Goal: Task Accomplishment & Management: Manage account settings

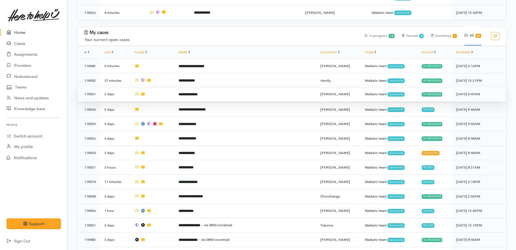
scroll to position [346, 0]
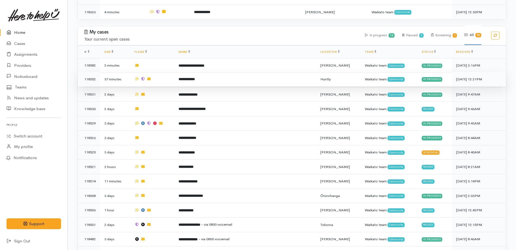
click at [194, 78] on b "**********" at bounding box center [187, 80] width 16 height 4
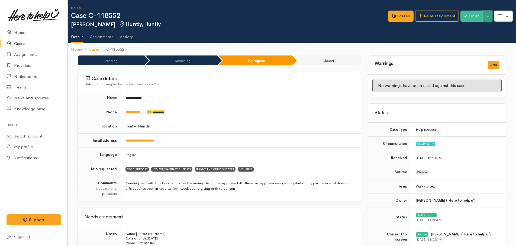
click at [488, 18] on button "Toggle Dropdown" at bounding box center [487, 16] width 9 height 11
click at [465, 30] on link "Pause" at bounding box center [470, 29] width 43 height 8
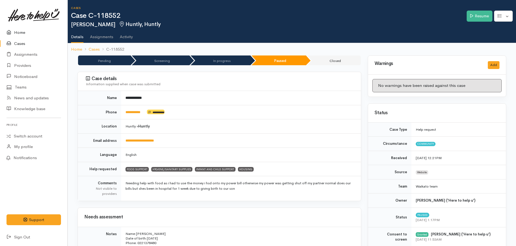
click at [23, 33] on link "Home" at bounding box center [33, 32] width 67 height 11
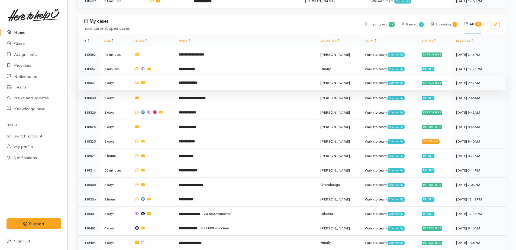
scroll to position [352, 0]
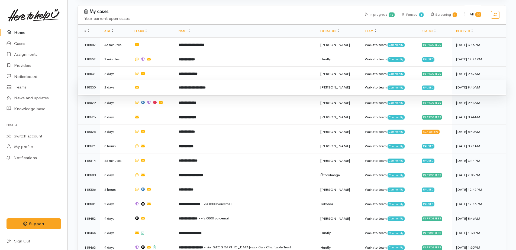
click at [200, 86] on b "**********" at bounding box center [192, 88] width 27 height 4
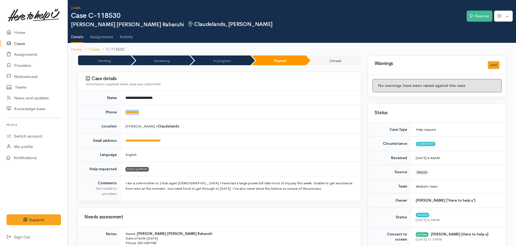
drag, startPoint x: 148, startPoint y: 113, endPoint x: 119, endPoint y: 110, distance: 29.2
click at [119, 110] on tr "**********" at bounding box center [219, 112] width 283 height 14
drag, startPoint x: 119, startPoint y: 110, endPoint x: 133, endPoint y: 113, distance: 14.8
copy tr "**********"
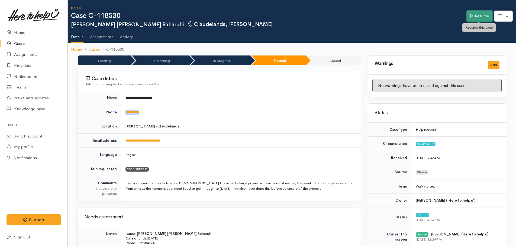
click at [472, 20] on link "Resume" at bounding box center [480, 16] width 26 height 11
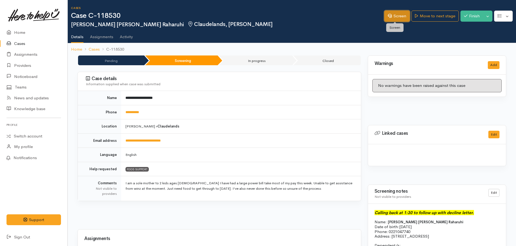
click at [397, 16] on link "Screen" at bounding box center [396, 16] width 25 height 11
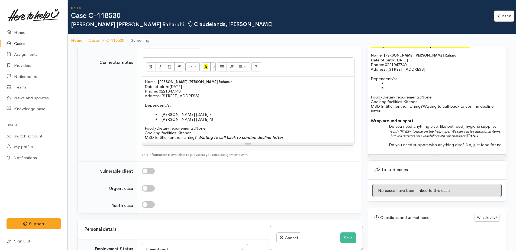
scroll to position [402, 0]
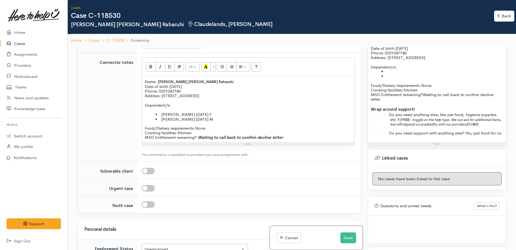
click at [405, 119] on b "YES" at bounding box center [406, 120] width 6 height 5
click at [472, 125] on span "Or" at bounding box center [470, 124] width 5 height 5
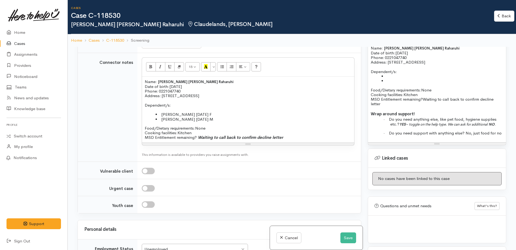
scroll to position [398, 0]
click at [420, 125] on p "· Do you need anything else, like pet food, hygiene supplies etc.? YES NO ." at bounding box center [446, 121] width 113 height 9
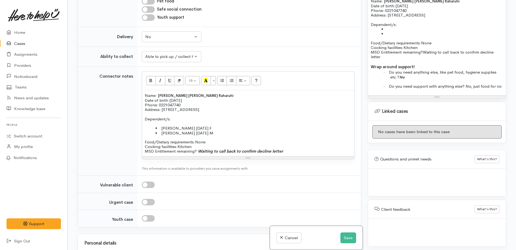
scroll to position [350, 0]
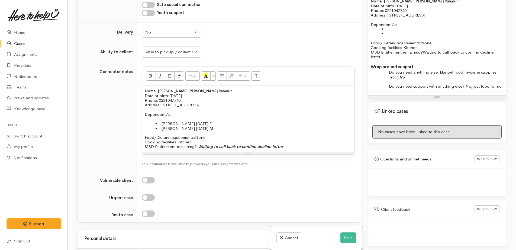
drag, startPoint x: 161, startPoint y: 122, endPoint x: 214, endPoint y: 128, distance: 53.4
click at [214, 128] on ul "Kalarney Raharuhi 19/1/2009 F Nico Raharuhi 13/3/2013 M" at bounding box center [248, 125] width 207 height 9
copy ul "Kalarney Raharuhi 19/1/2009 F Nico Raharuhi 13/3/2013 M"
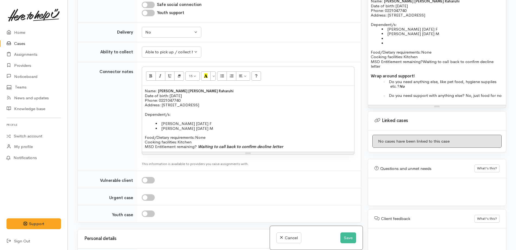
click at [384, 43] on li at bounding box center [443, 43] width 122 height 5
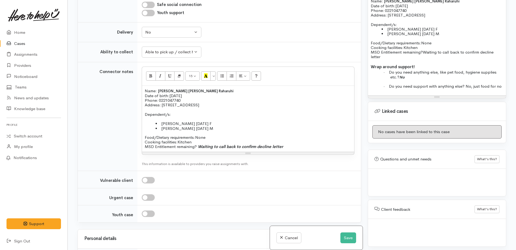
drag, startPoint x: 426, startPoint y: 52, endPoint x: 428, endPoint y: 56, distance: 4.1
click at [428, 56] on p "Cooking facilities: Kitchen MSD Entitlement remaining? Waiting to call back to …" at bounding box center [437, 52] width 133 height 14
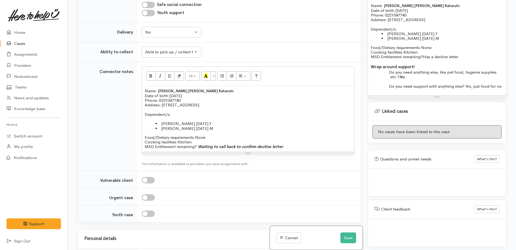
click at [298, 148] on p "Cooking facilities: Kitchen MSD Entitlement remaining? Waiting to call back to …" at bounding box center [248, 144] width 207 height 9
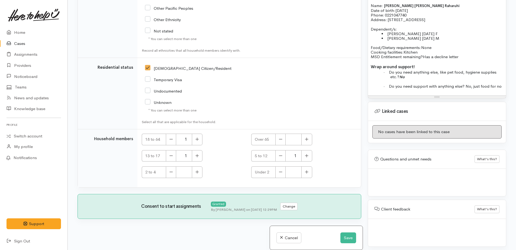
scroll to position [920, 0]
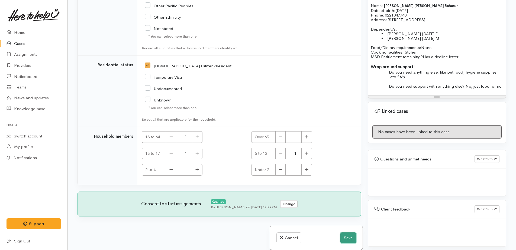
click at [349, 238] on button "Save" at bounding box center [348, 238] width 16 height 11
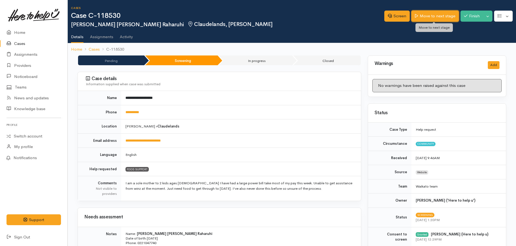
drag, startPoint x: 436, startPoint y: 13, endPoint x: 434, endPoint y: 15, distance: 3.1
click at [436, 13] on link "Move to next stage" at bounding box center [434, 16] width 47 height 11
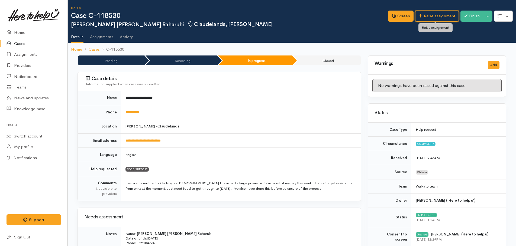
click at [428, 17] on link "Raise assignment" at bounding box center [437, 16] width 44 height 11
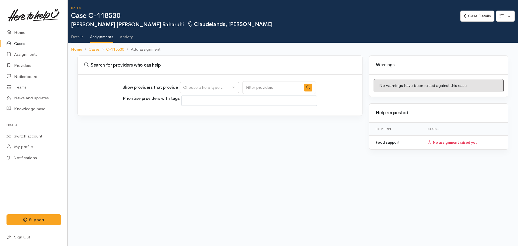
select select
click at [210, 88] on div "Choose a help type..." at bounding box center [207, 88] width 48 height 6
click at [200, 114] on span "Food support" at bounding box center [198, 114] width 25 height 6
select select "3"
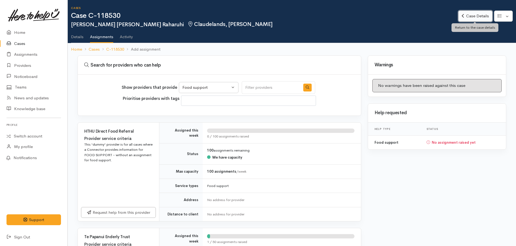
click at [474, 18] on link "Case Details" at bounding box center [475, 16] width 34 height 11
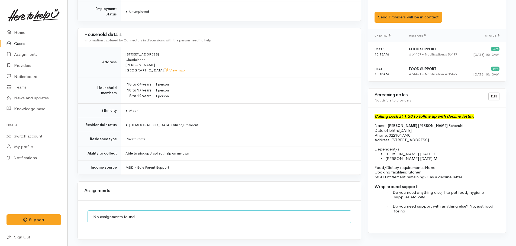
scroll to position [325, 0]
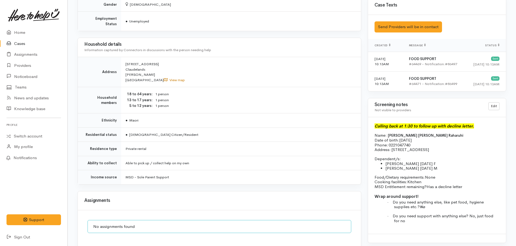
click at [164, 78] on link "View map" at bounding box center [174, 80] width 21 height 5
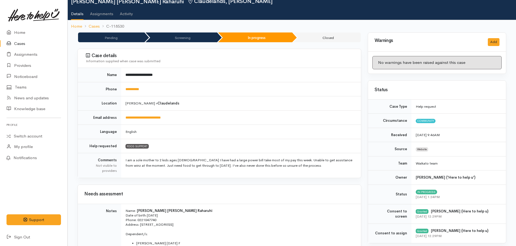
scroll to position [0, 0]
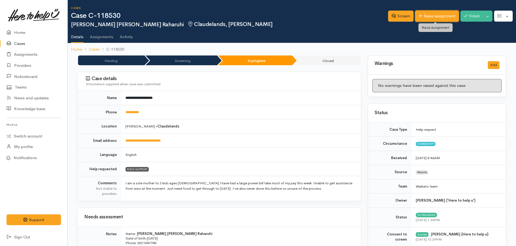
click at [435, 14] on link "Raise assignment" at bounding box center [437, 16] width 44 height 11
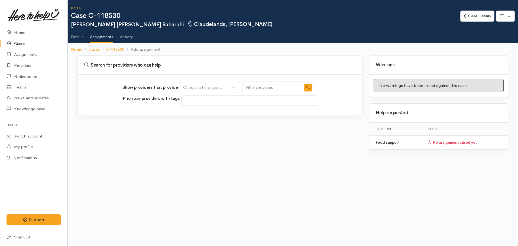
select select
click at [195, 85] on div "Choose a help type..." at bounding box center [207, 88] width 48 height 6
click at [197, 112] on span "Food support" at bounding box center [198, 114] width 25 height 6
select select "3"
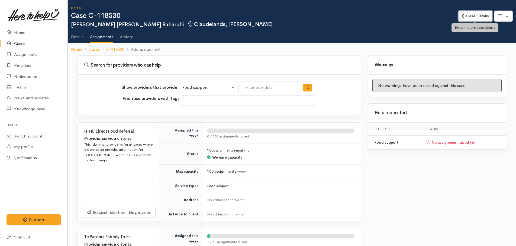
click at [464, 17] on link "Case Details" at bounding box center [475, 16] width 34 height 11
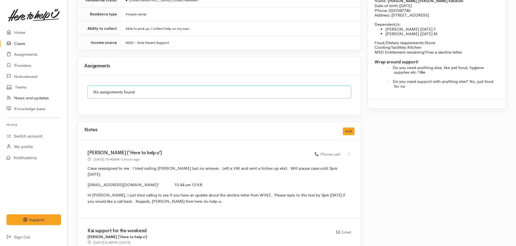
scroll to position [542, 0]
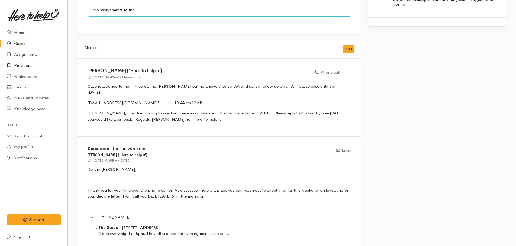
click at [21, 65] on link "Providers" at bounding box center [33, 65] width 67 height 11
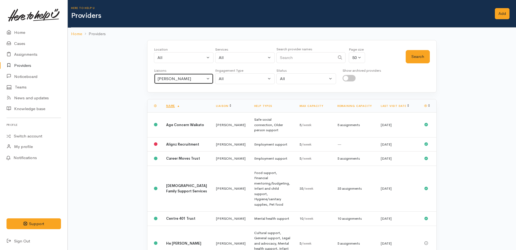
click at [175, 79] on div "[PERSON_NAME]" at bounding box center [181, 79] width 48 height 6
type input "nic"
click at [178, 105] on span "Nicole Rusk" at bounding box center [178, 105] width 34 height 6
select select "2314"
click at [417, 59] on button "Search" at bounding box center [418, 56] width 24 height 13
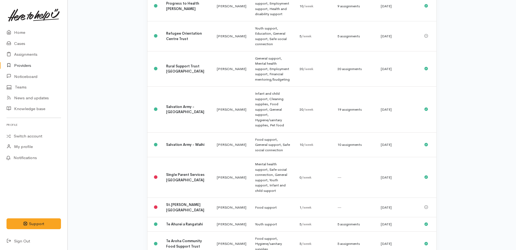
scroll to position [867, 0]
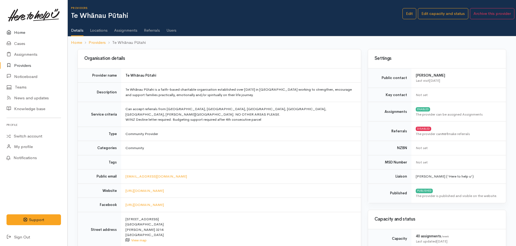
click at [19, 32] on link "Home" at bounding box center [33, 32] width 67 height 11
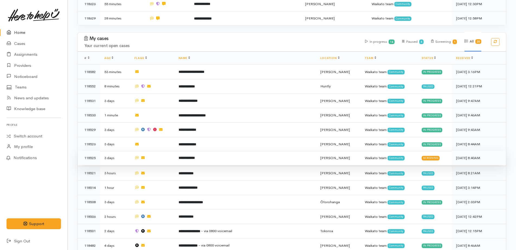
scroll to position [352, 0]
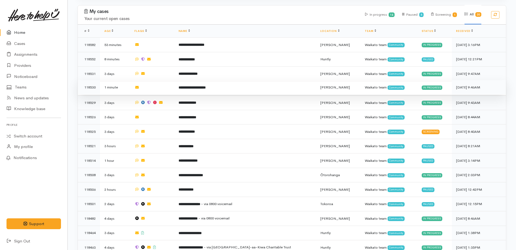
click at [199, 86] on b "**********" at bounding box center [192, 88] width 27 height 4
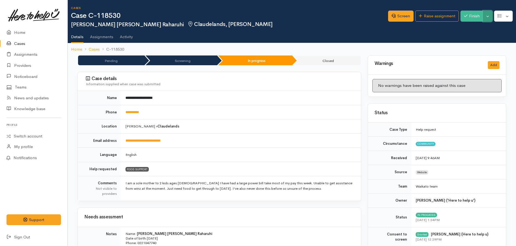
click at [487, 15] on button "Toggle Dropdown" at bounding box center [487, 16] width 9 height 11
drag, startPoint x: 464, startPoint y: 30, endPoint x: 453, endPoint y: 33, distance: 11.0
click at [464, 30] on link "Pause" at bounding box center [470, 29] width 43 height 8
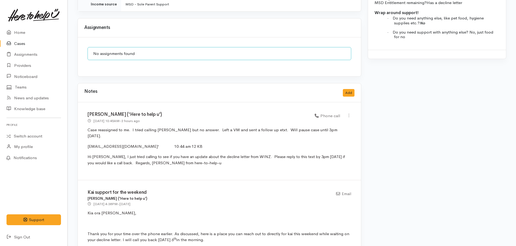
scroll to position [569, 0]
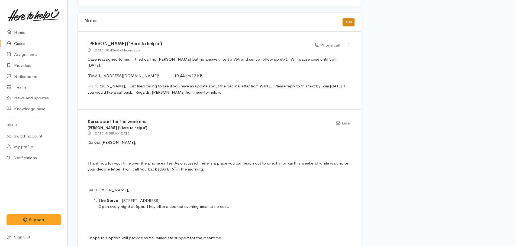
click at [348, 18] on button "Add" at bounding box center [349, 22] width 12 height 8
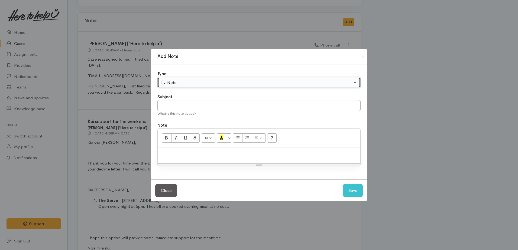
click at [184, 82] on div "Note" at bounding box center [256, 83] width 191 height 6
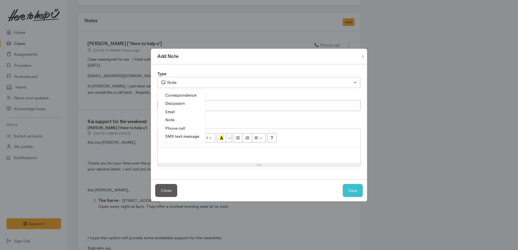
click at [169, 127] on span "Phone call" at bounding box center [175, 128] width 20 height 6
select select "3"
click at [172, 152] on p at bounding box center [258, 153] width 197 height 6
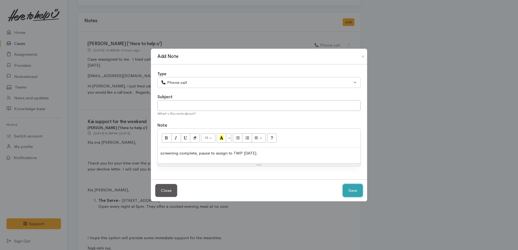
click at [355, 192] on button "Save" at bounding box center [353, 190] width 20 height 13
select select "1"
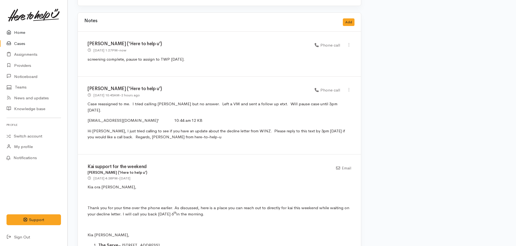
click at [21, 32] on link "Home" at bounding box center [33, 32] width 67 height 11
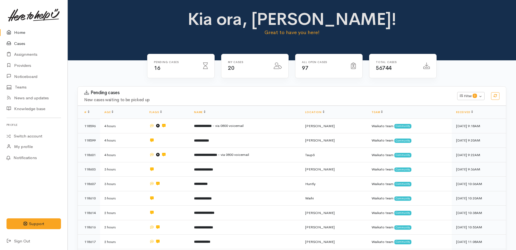
click at [21, 43] on link "Cases" at bounding box center [33, 43] width 67 height 11
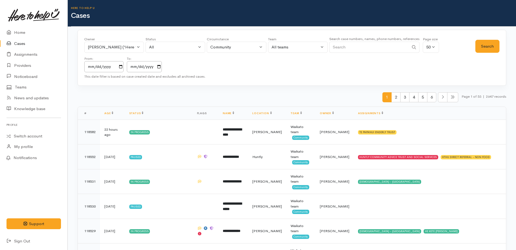
paste input "[PHONE_NUMBER]"
type input "[PHONE_NUMBER]"
click at [137, 46] on button "[PERSON_NAME] ('Here to help u')" at bounding box center [114, 47] width 60 height 11
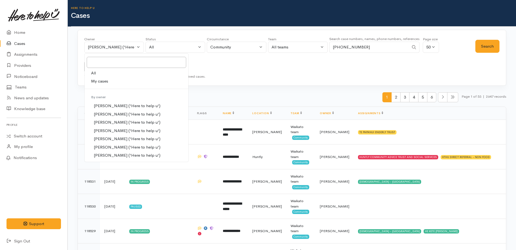
click at [94, 72] on span "All" at bounding box center [93, 73] width 5 height 6
select select "-1"
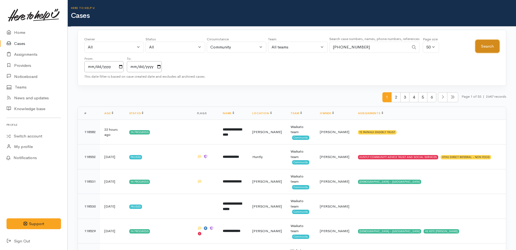
click at [481, 46] on button "Search" at bounding box center [487, 46] width 24 height 13
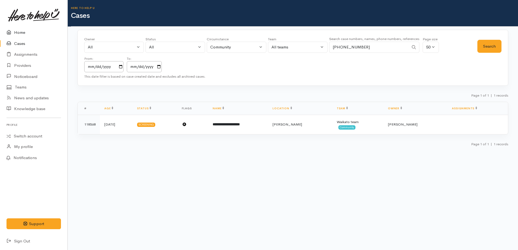
click at [20, 33] on link "Home" at bounding box center [33, 32] width 67 height 11
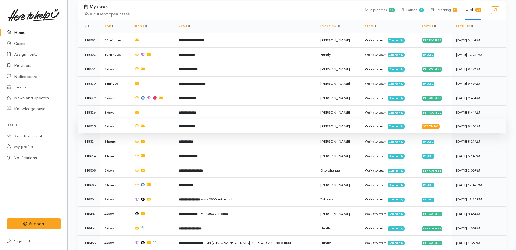
scroll to position [434, 0]
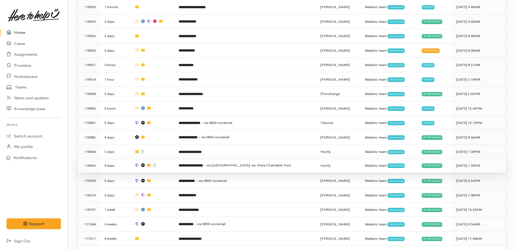
click at [198, 164] on b "**********" at bounding box center [191, 166] width 24 height 4
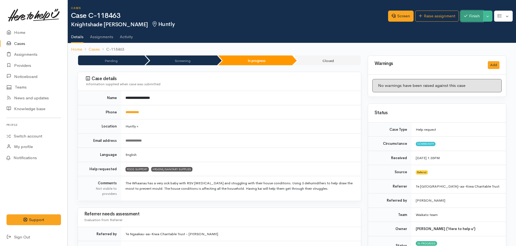
click at [471, 18] on button "Finish" at bounding box center [471, 16] width 23 height 11
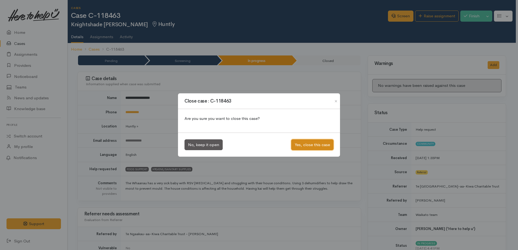
click at [314, 149] on button "Yes, close this case" at bounding box center [312, 145] width 42 height 11
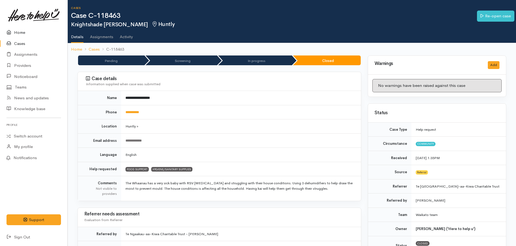
click at [19, 31] on link "Home" at bounding box center [33, 32] width 67 height 11
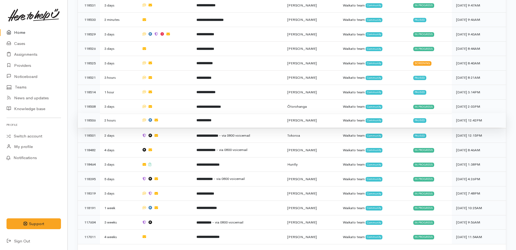
scroll to position [426, 0]
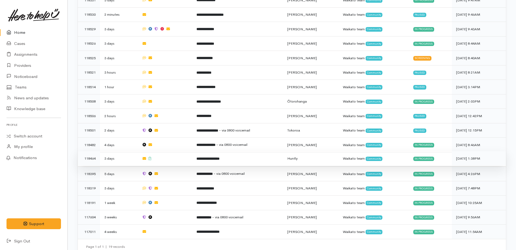
click at [211, 157] on b "**********" at bounding box center [207, 159] width 23 height 4
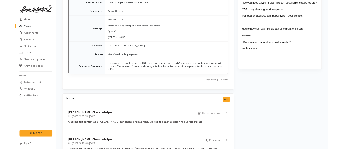
scroll to position [799, 0]
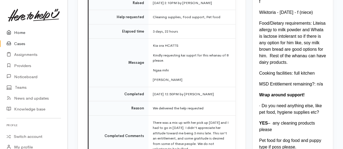
click at [18, 31] on link "Home" at bounding box center [33, 32] width 67 height 11
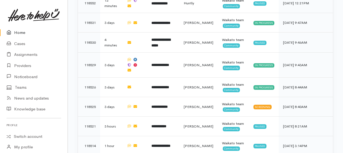
scroll to position [497, 0]
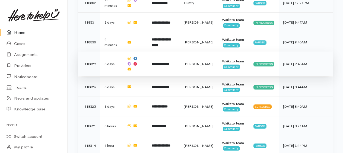
click at [169, 62] on b "**********" at bounding box center [160, 64] width 18 height 4
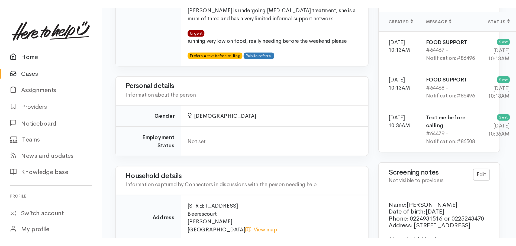
scroll to position [406, 1]
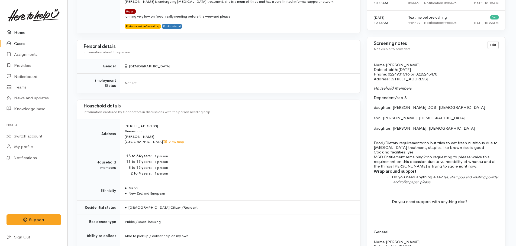
click at [18, 32] on link "Home" at bounding box center [33, 32] width 67 height 11
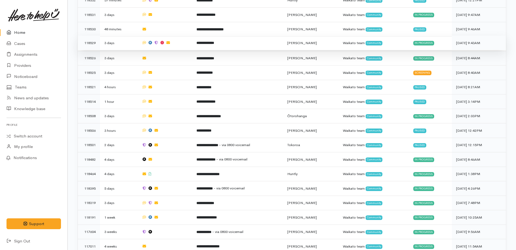
scroll to position [370, 0]
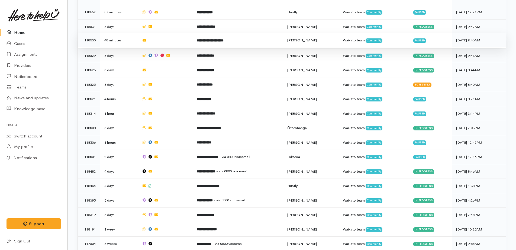
click at [210, 39] on b "**********" at bounding box center [209, 41] width 27 height 4
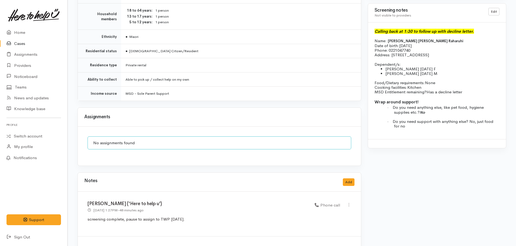
scroll to position [515, 0]
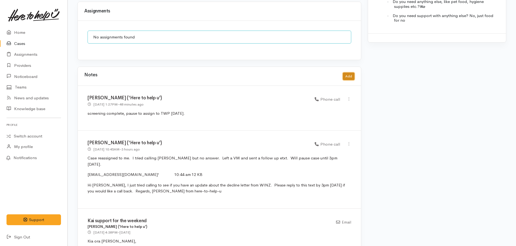
click at [352, 73] on button "Add" at bounding box center [349, 77] width 12 height 8
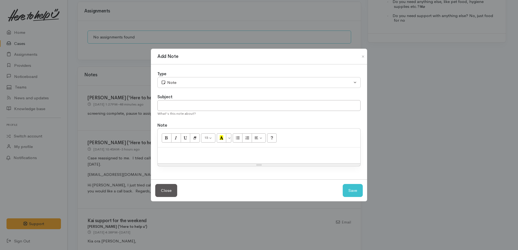
click at [421, 80] on div "Add Note Type Correspondence Discussion Email Note Phone call SMS text message …" at bounding box center [259, 125] width 518 height 250
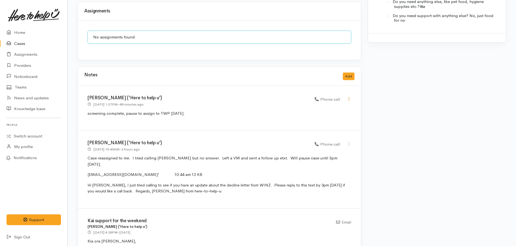
click at [349, 97] on icon at bounding box center [349, 99] width 5 height 5
click at [319, 105] on link "Edit" at bounding box center [329, 109] width 43 height 8
select select "3"
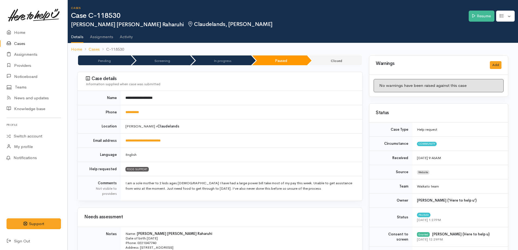
select select "3"
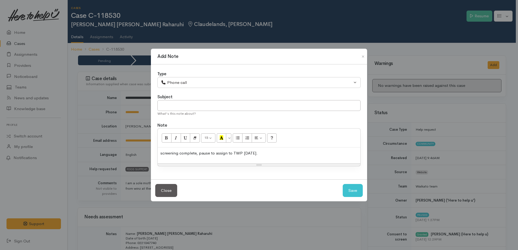
click at [267, 153] on p "screening complete, pause to assign to TWP tomorrow." at bounding box center [258, 153] width 197 height 6
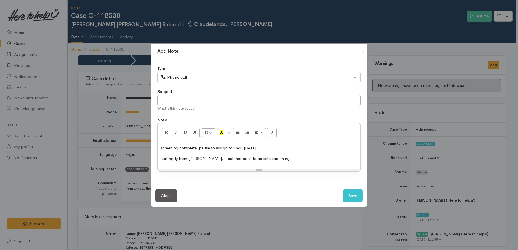
drag, startPoint x: 245, startPoint y: 159, endPoint x: 281, endPoint y: 160, distance: 36.6
click at [300, 162] on div "screening complete, pause to assign to TWP tomorrow. etxt reply from Donna. I c…" at bounding box center [259, 156] width 203 height 26
drag, startPoint x: 160, startPoint y: 146, endPoint x: 258, endPoint y: 150, distance: 97.9
click at [266, 150] on div "screening complete, pause to assign to TWP tomorrow. etxt reply from Donna. I c…" at bounding box center [259, 156] width 203 height 26
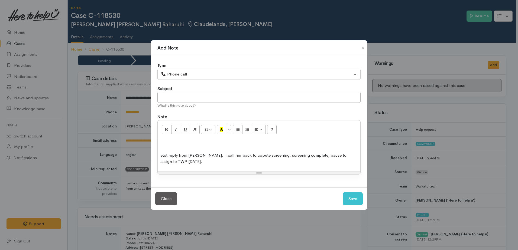
click at [270, 156] on p "etxt reply from Donna. I call her back to copete screening. screening complete,…" at bounding box center [258, 159] width 197 height 12
click at [302, 158] on p "etxt reply from Donna. I call her back to complete screening complete, pause to…" at bounding box center [258, 159] width 197 height 12
click at [290, 158] on p "etxt reply from Donna. I call her back to complete screening complete, pause to…" at bounding box center [258, 159] width 197 height 12
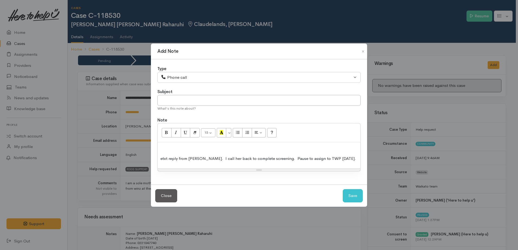
click at [346, 161] on p "etxt reply from Donna. I call her back to complete screening. Pause to assign t…" at bounding box center [258, 159] width 197 height 6
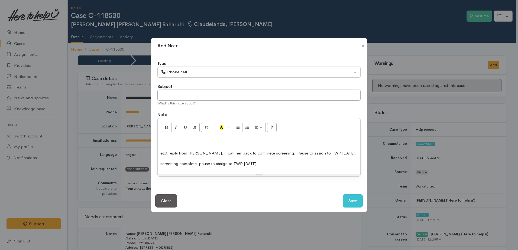
click at [163, 163] on p "screening complete, pause to assign to TWP tomorrow." at bounding box center [258, 164] width 197 height 6
drag, startPoint x: 160, startPoint y: 164, endPoint x: 267, endPoint y: 165, distance: 107.3
click at [267, 165] on div "etxt reply from Donna. I call her back to complete screening. Pause to assign t…" at bounding box center [259, 155] width 203 height 37
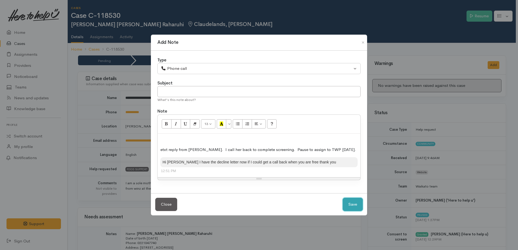
click at [346, 204] on button "Save" at bounding box center [353, 204] width 20 height 13
select select "1"
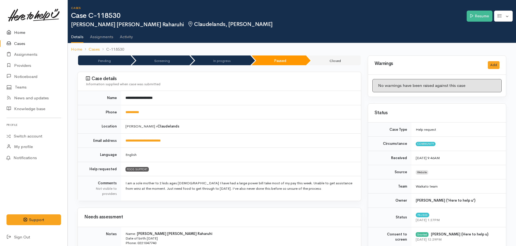
click at [13, 32] on icon at bounding box center [11, 32] width 8 height 7
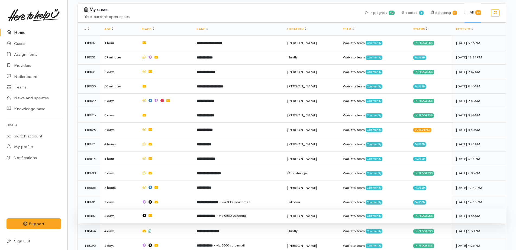
scroll to position [352, 0]
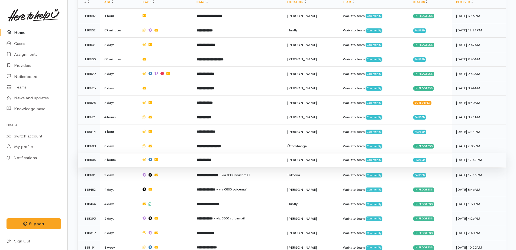
click at [210, 158] on b "**********" at bounding box center [203, 160] width 15 height 4
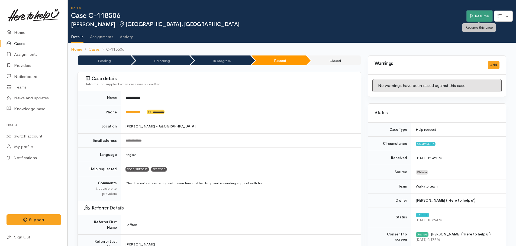
click at [469, 18] on link "Resume" at bounding box center [480, 16] width 26 height 11
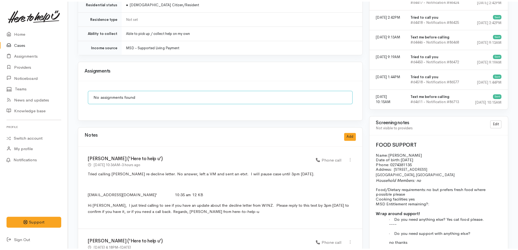
scroll to position [596, 0]
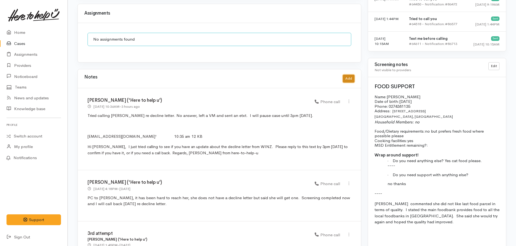
click at [350, 75] on button "Add" at bounding box center [349, 79] width 12 height 8
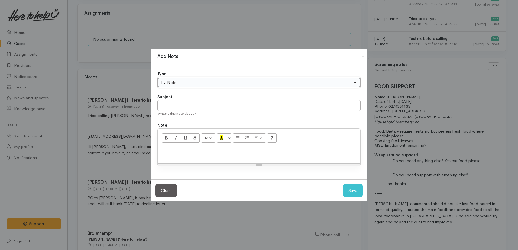
click at [189, 83] on div "Note" at bounding box center [256, 83] width 191 height 6
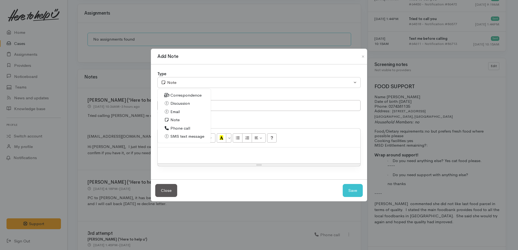
click at [173, 137] on span "SMS text message" at bounding box center [187, 137] width 34 height 6
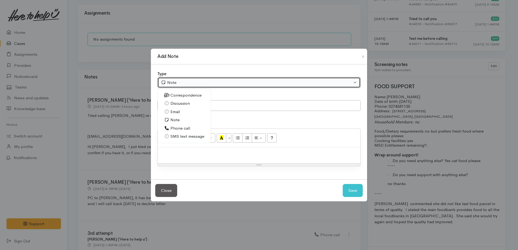
select select "5"
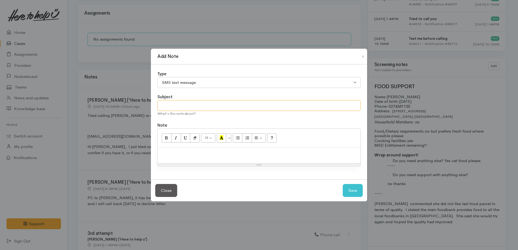
click at [175, 107] on input "text" at bounding box center [258, 105] width 203 height 11
type input "reply from Lovena"
paste div
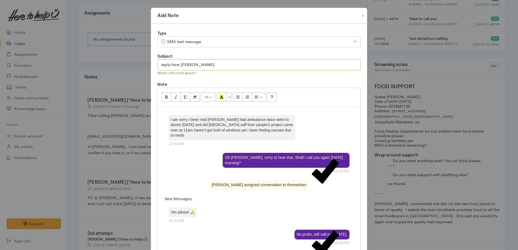
click at [200, 64] on input "reply from Lovena" at bounding box center [258, 64] width 203 height 11
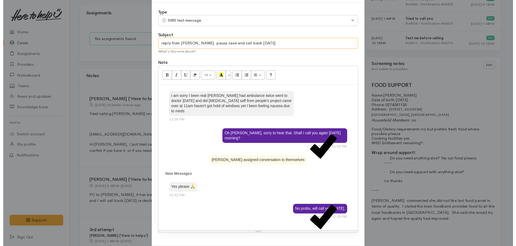
scroll to position [49, 0]
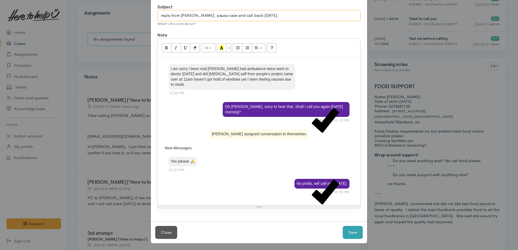
type input "reply from Lovena. pausa case and call back tomorrow."
click at [357, 232] on button "Save" at bounding box center [353, 232] width 20 height 13
select select "1"
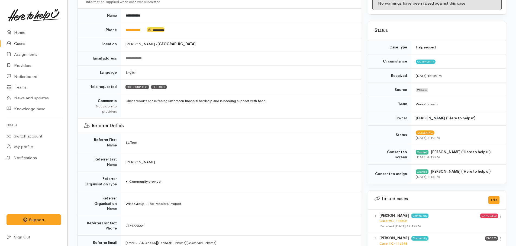
scroll to position [0, 0]
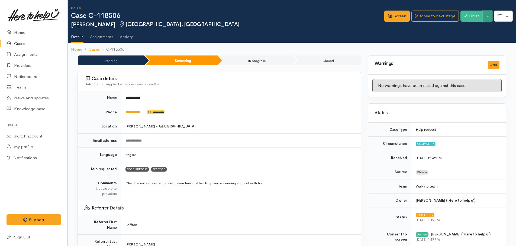
click at [486, 17] on button "Toggle Dropdown" at bounding box center [487, 16] width 9 height 11
click at [468, 28] on link "Pause" at bounding box center [470, 29] width 43 height 8
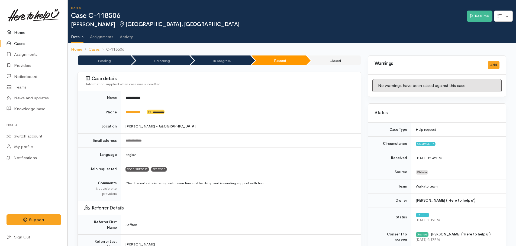
click at [19, 32] on link "Home" at bounding box center [33, 32] width 67 height 11
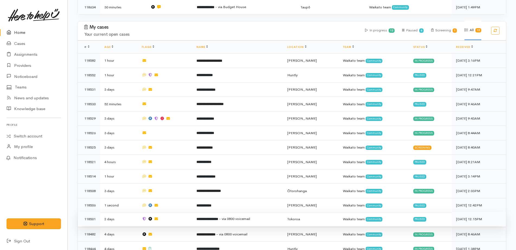
scroll to position [384, 0]
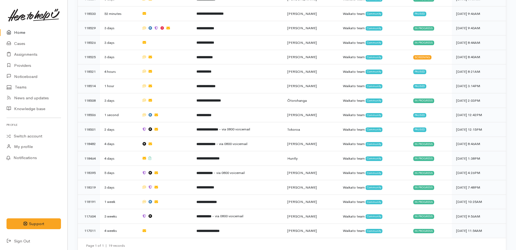
click at [25, 32] on link "Home" at bounding box center [33, 32] width 67 height 11
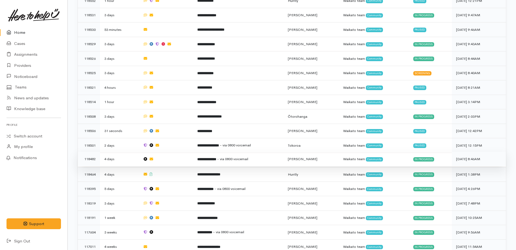
scroll to position [384, 0]
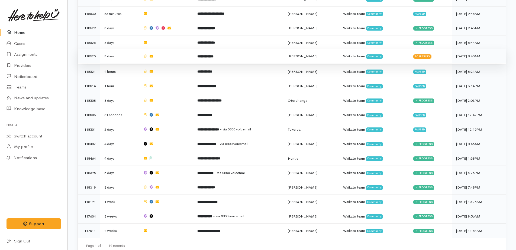
click at [209, 55] on td "**********" at bounding box center [238, 56] width 90 height 15
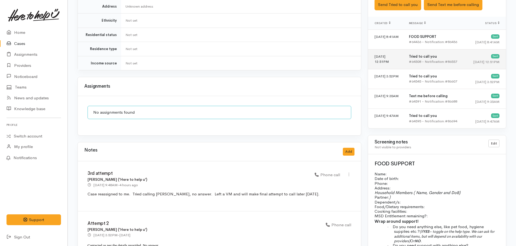
scroll to position [271, 0]
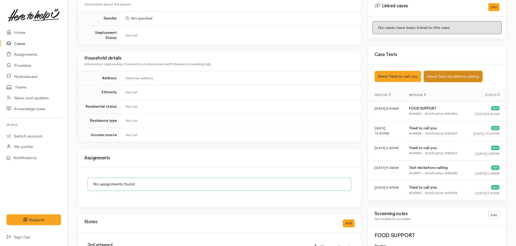
click at [446, 71] on button "Send Text me before calling" at bounding box center [453, 76] width 59 height 11
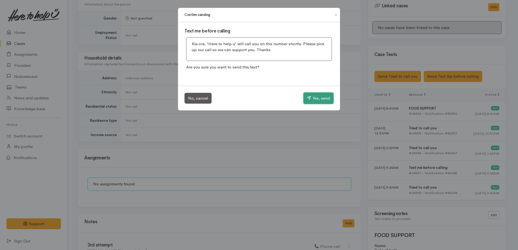
drag, startPoint x: 322, startPoint y: 96, endPoint x: 311, endPoint y: 166, distance: 70.7
click at [321, 98] on button "Yes, send" at bounding box center [319, 98] width 30 height 11
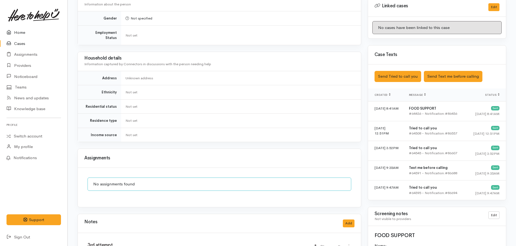
click at [24, 31] on link "Home" at bounding box center [33, 32] width 67 height 11
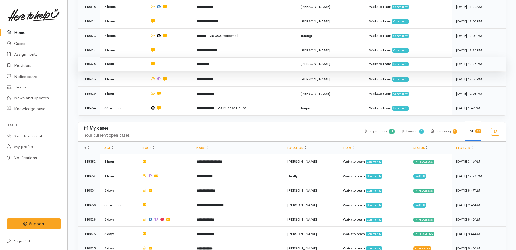
scroll to position [298, 0]
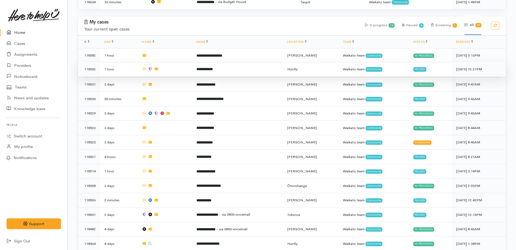
click at [211, 67] on b "**********" at bounding box center [204, 69] width 16 height 4
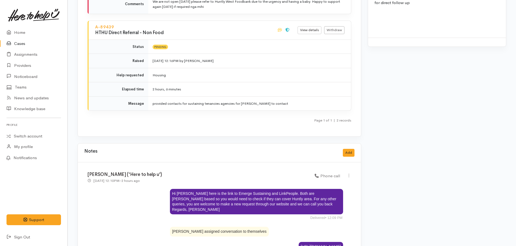
scroll to position [759, 0]
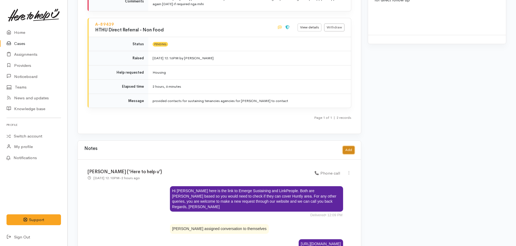
click at [347, 148] on button "Add" at bounding box center [349, 150] width 12 height 8
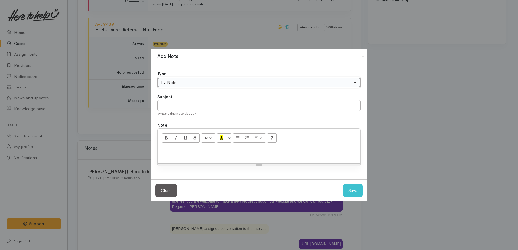
click at [223, 82] on div "Note" at bounding box center [256, 83] width 191 height 6
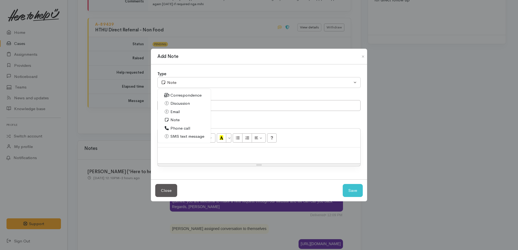
click at [182, 136] on span "SMS text message" at bounding box center [187, 137] width 34 height 6
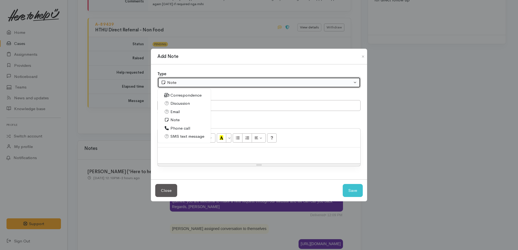
select select "5"
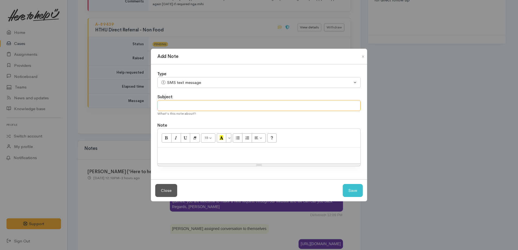
click at [183, 108] on input "text" at bounding box center [258, 105] width 203 height 11
type input "f"
click at [168, 151] on p at bounding box center [258, 153] width 197 height 6
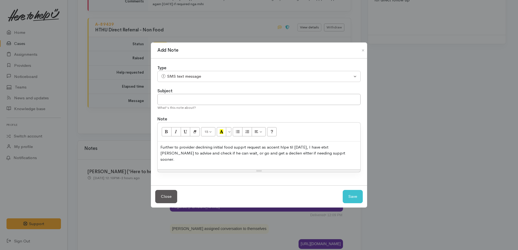
click at [243, 153] on p "Further to provider declining initial food supprt request as accent hlpe til [D…" at bounding box center [258, 153] width 197 height 18
click at [282, 150] on p "Further to provider declining initial food support request as accent hope til […" at bounding box center [258, 153] width 197 height 18
click at [161, 157] on p "Further to provider declining initial food support request as unable to assist …" at bounding box center [258, 153] width 197 height 18
click at [223, 156] on p "Further to provider declining initial food support request as unable to assist …" at bounding box center [258, 153] width 197 height 18
click at [337, 159] on p "Further to provider declining initial food support request as unable to assist …" at bounding box center [258, 153] width 197 height 18
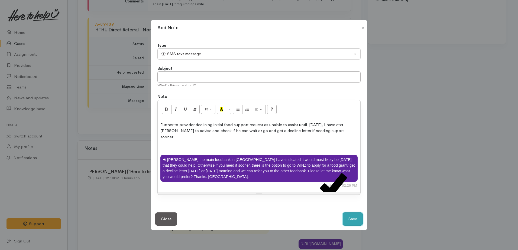
click at [355, 215] on button "Save" at bounding box center [353, 219] width 20 height 13
select select "1"
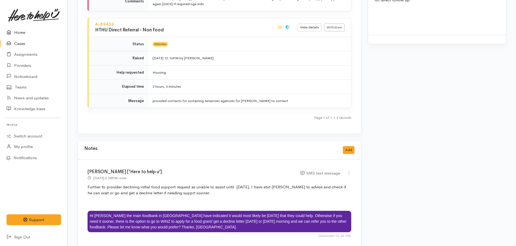
click at [18, 35] on link "Home" at bounding box center [33, 32] width 67 height 11
